Goal: Task Accomplishment & Management: Manage account settings

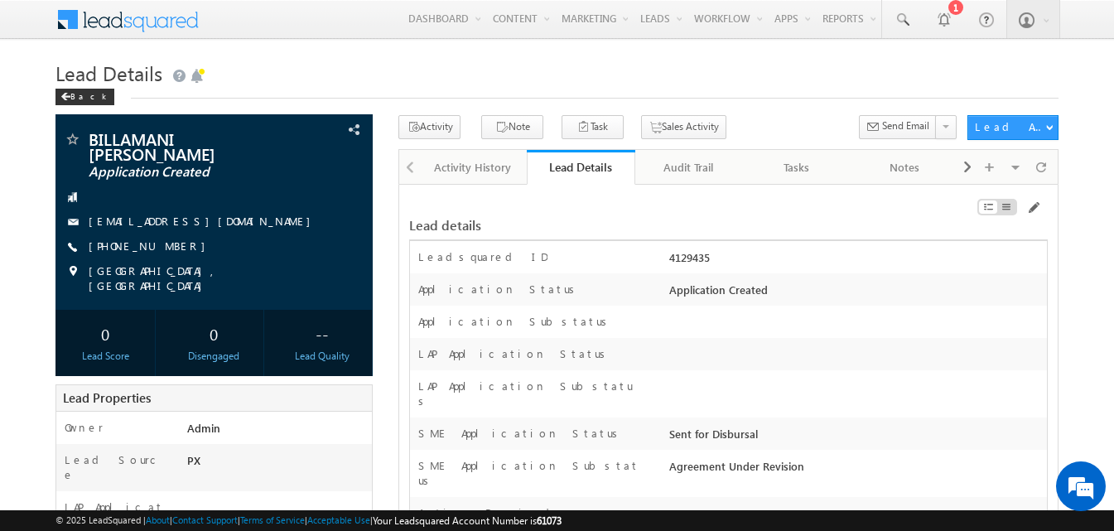
click at [686, 261] on div "4129435" at bounding box center [856, 260] width 382 height 23
copy div "4129435"
click at [1031, 207] on span at bounding box center [1032, 207] width 13 height 13
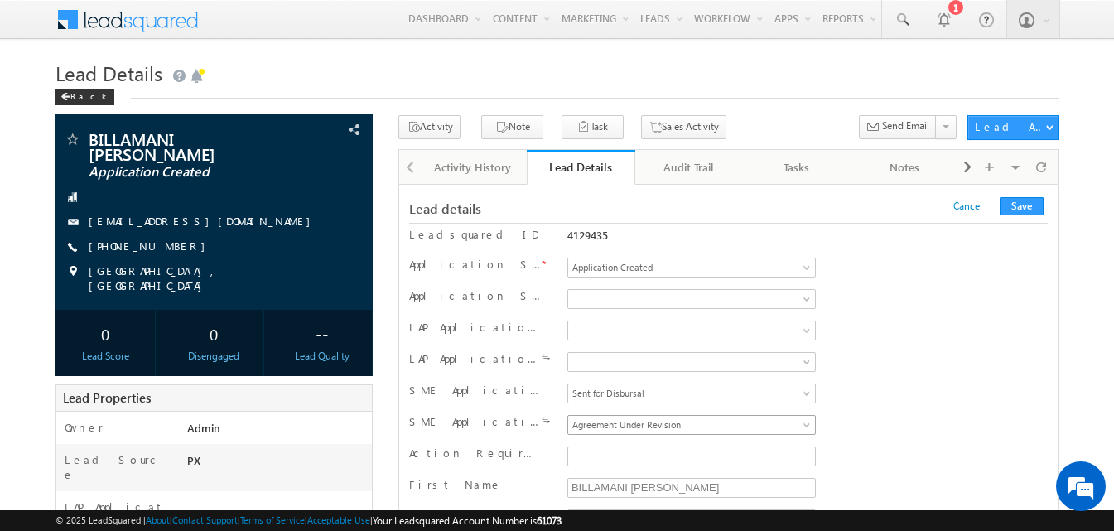
click at [600, 422] on span "Agreement Under Revision" at bounding box center [688, 424] width 241 height 15
click at [1010, 206] on button "Save" at bounding box center [1022, 206] width 44 height 18
